Goal: Transaction & Acquisition: Register for event/course

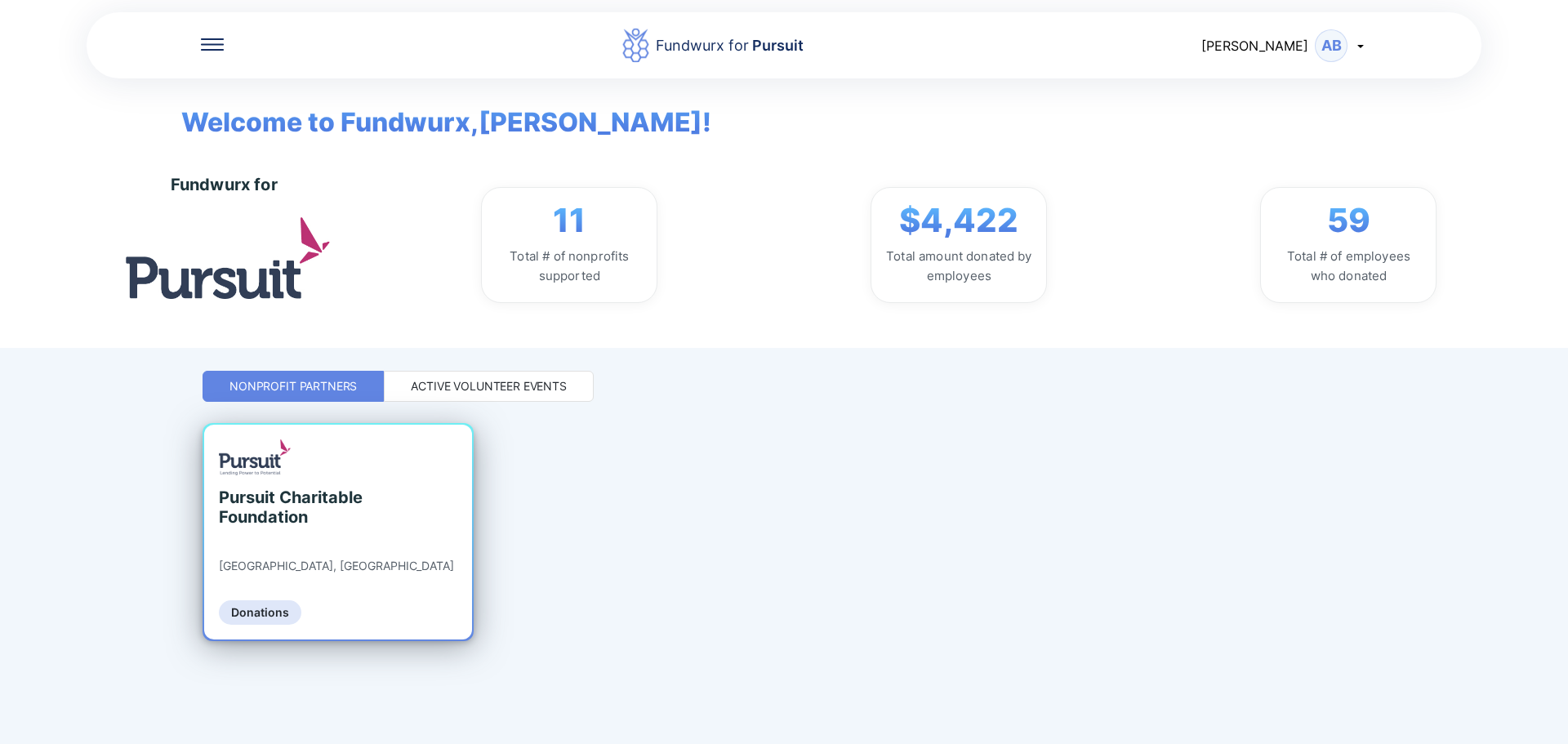
click at [333, 547] on div "Pursuit Charitable Foundation [GEOGRAPHIC_DATA], [GEOGRAPHIC_DATA] Donations" at bounding box center [338, 532] width 268 height 215
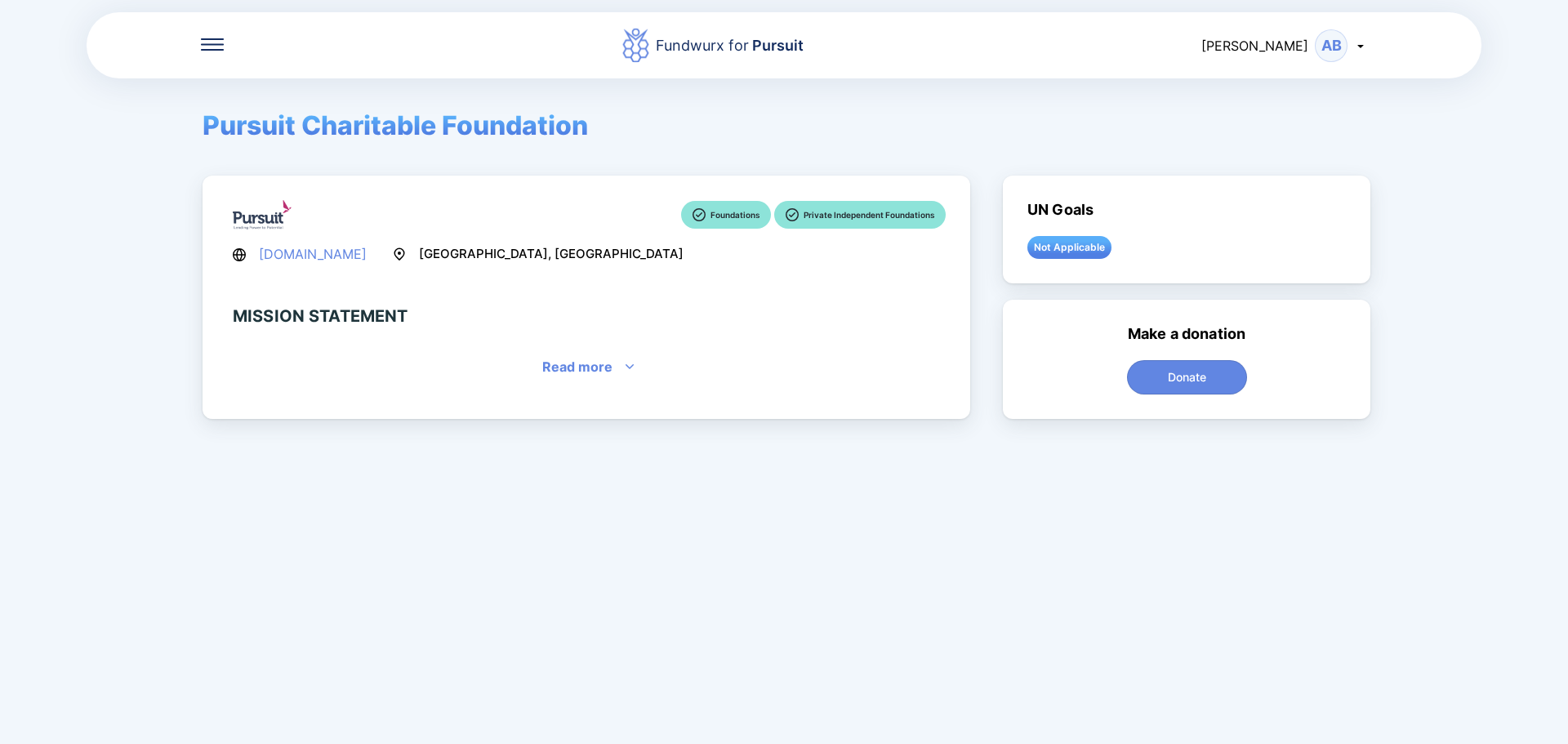
click at [214, 38] on icon at bounding box center [212, 44] width 23 height 13
click at [650, 174] on div "Pursuit Charitable Foundation Foundations Private Independent Foundations [DOMA…" at bounding box center [784, 481] width 1163 height 744
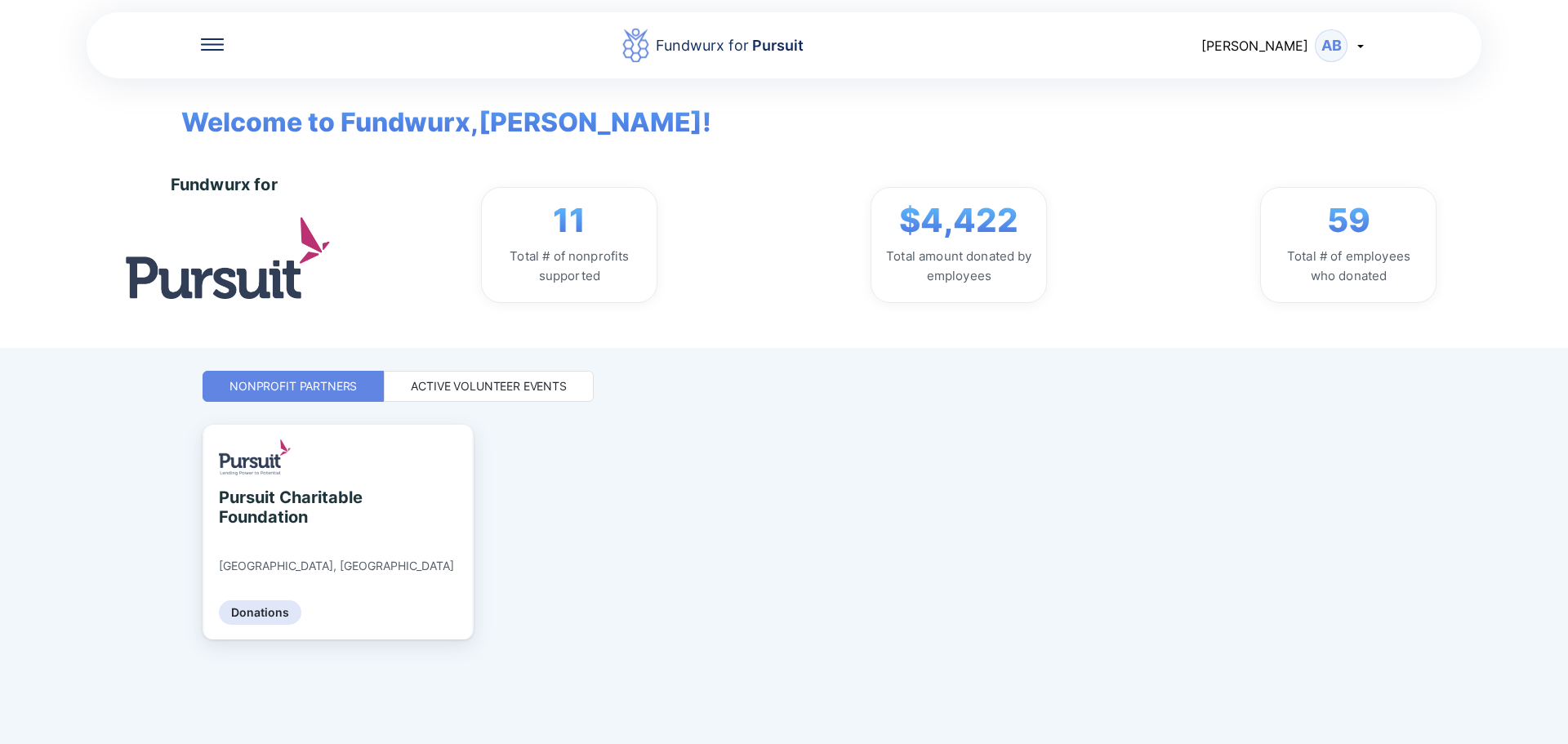
click at [515, 398] on div "Active Volunteer Events" at bounding box center [489, 386] width 210 height 31
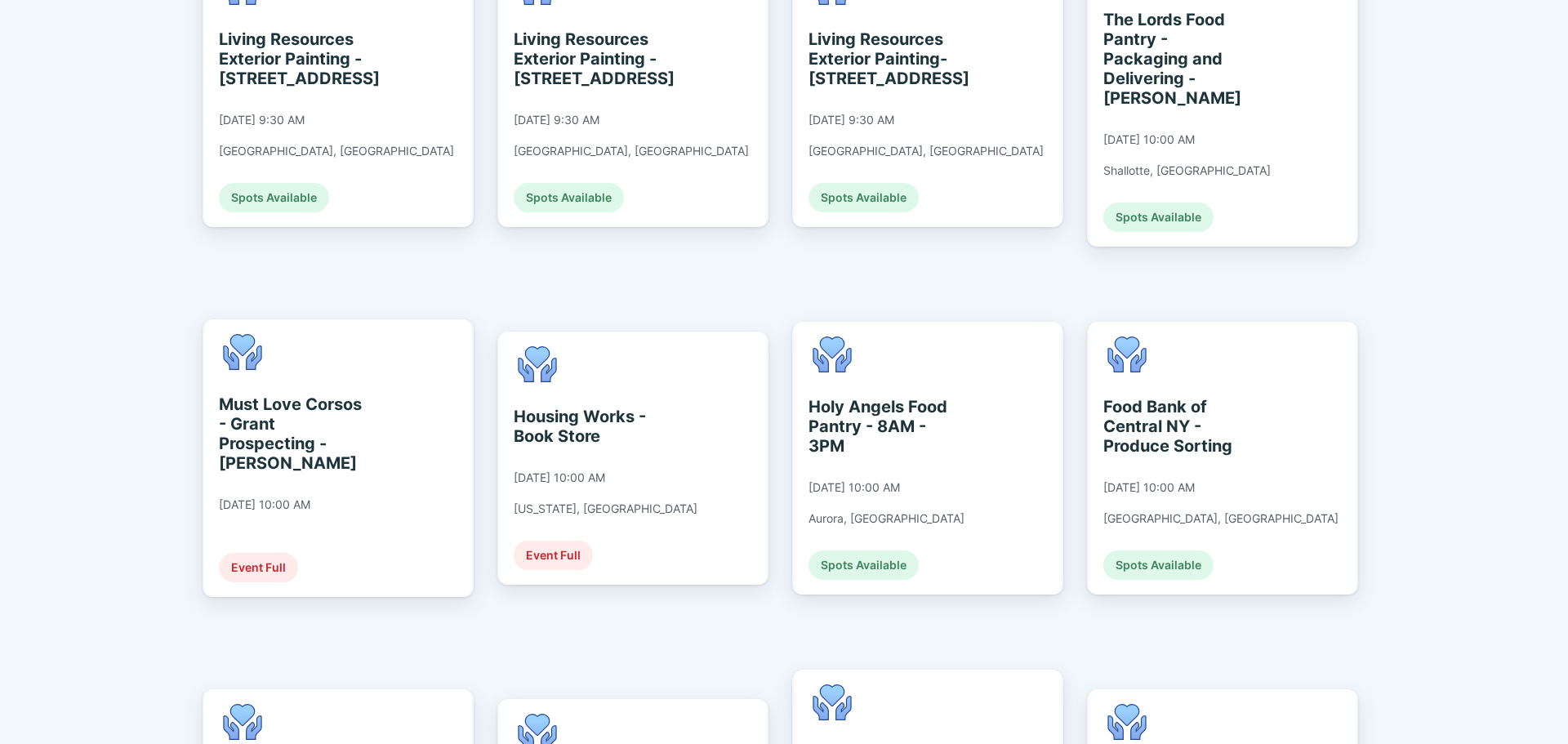
scroll to position [2042, 0]
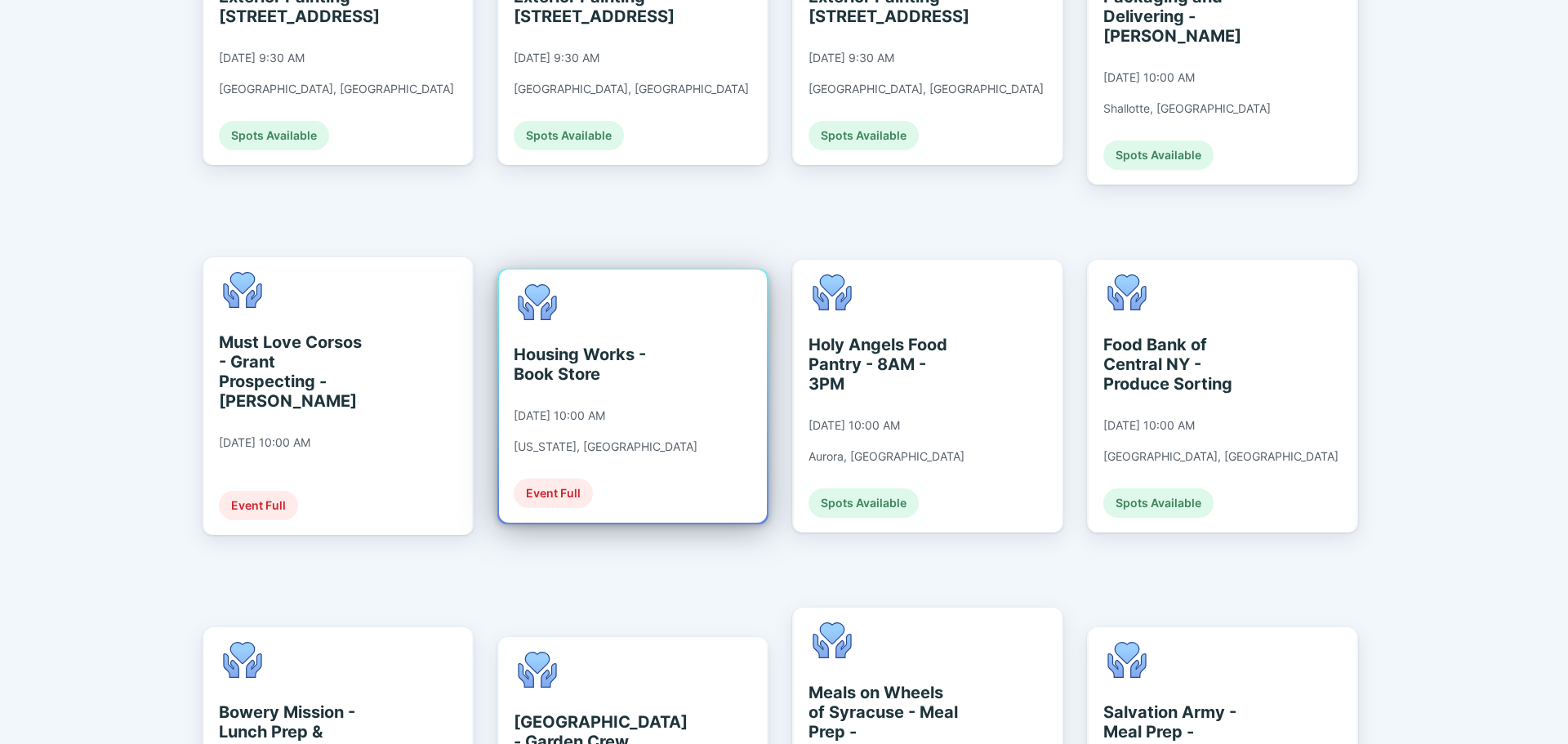
click at [637, 345] on div "Housing Works - Book Store" at bounding box center [588, 364] width 149 height 39
